Goal: Information Seeking & Learning: Stay updated

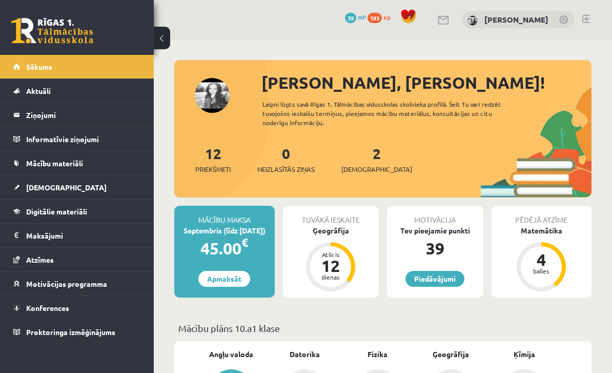
click at [74, 315] on link "Konferences" at bounding box center [77, 308] width 128 height 24
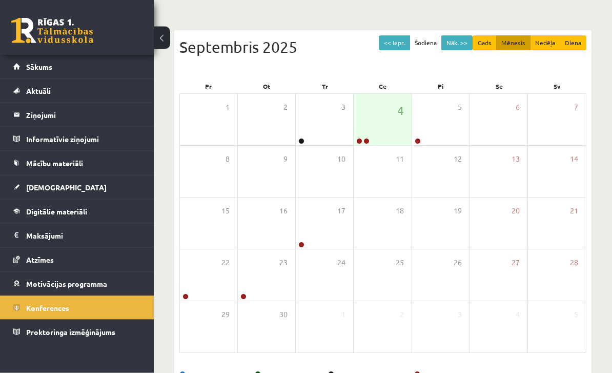
scroll to position [84, 0]
click at [459, 44] on button "Nāk. >>" at bounding box center [457, 42] width 31 height 15
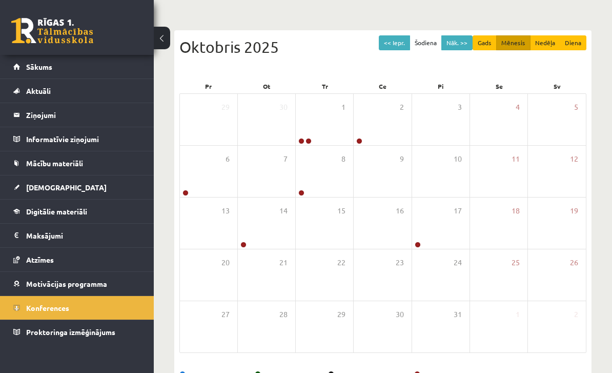
click at [403, 46] on button "<< Iepr." at bounding box center [394, 42] width 31 height 15
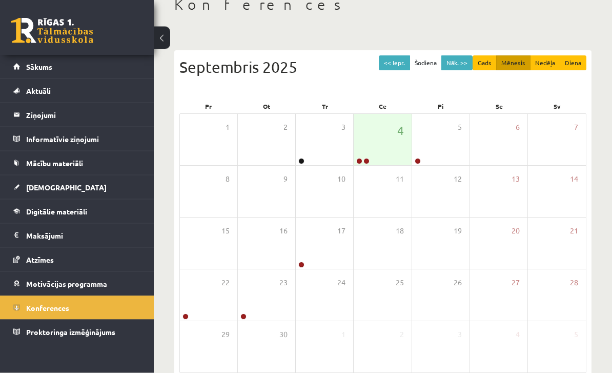
scroll to position [0, 0]
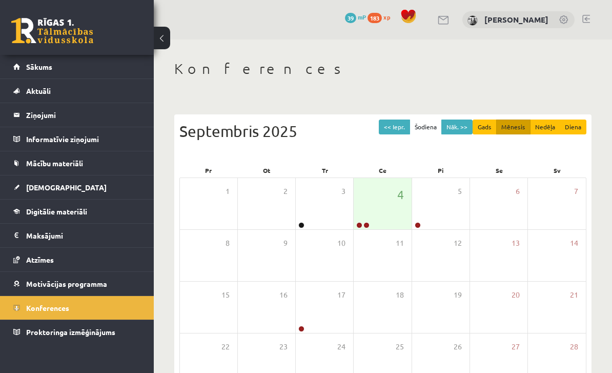
click at [158, 39] on button at bounding box center [162, 38] width 16 height 23
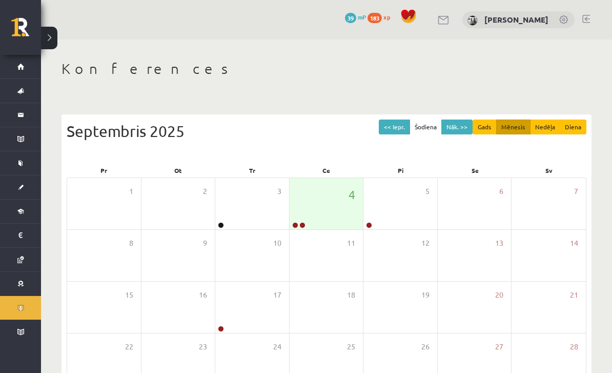
click at [51, 42] on button at bounding box center [49, 38] width 16 height 23
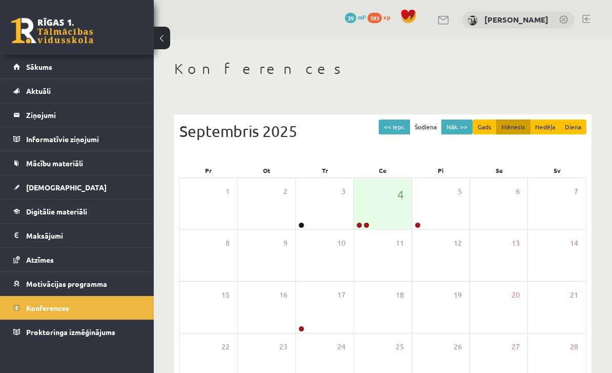
click at [94, 121] on legend "Ziņojumi 0" at bounding box center [83, 115] width 115 height 24
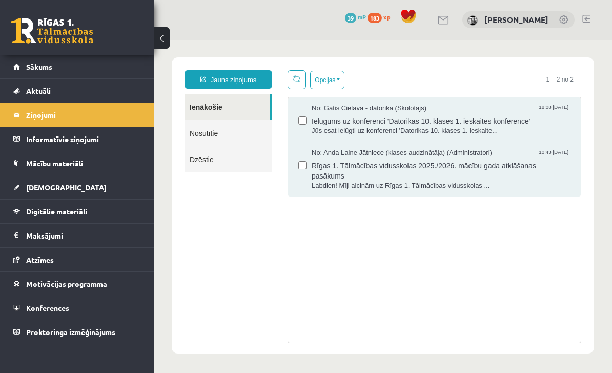
click at [106, 143] on legend "Informatīvie ziņojumi 0" at bounding box center [83, 139] width 115 height 24
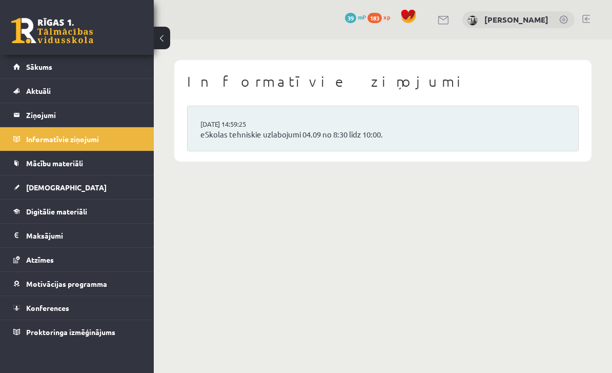
click at [230, 138] on link "eSkolas tehniskie uzlabojumi 04.09 no 8:30 līdz 10:00." at bounding box center [383, 135] width 365 height 12
